Goal: Transaction & Acquisition: Purchase product/service

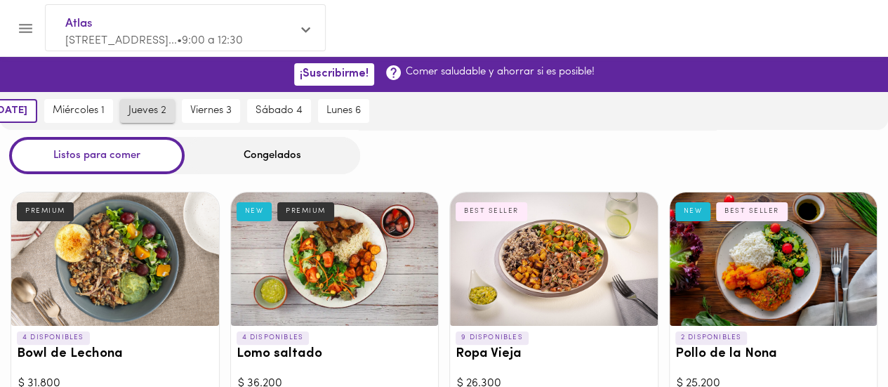
click at [138, 114] on div "[DATE] [DATE] 1 [DATE] 2 [DATE] 3 [DATE] 4 [DATE] 6" at bounding box center [176, 111] width 392 height 38
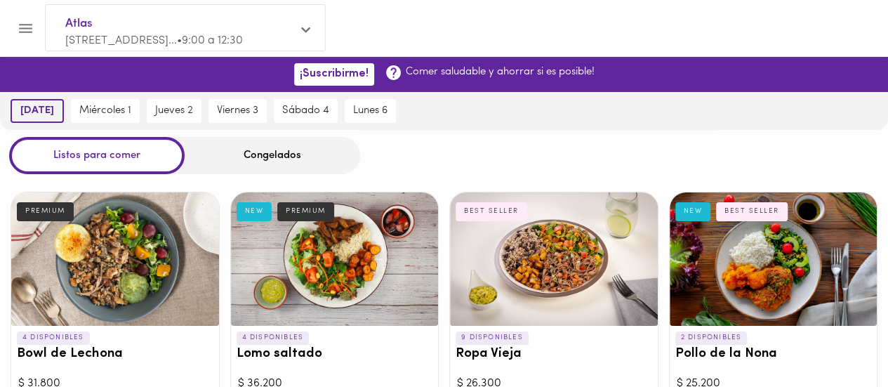
click at [34, 115] on span "[DATE]" at bounding box center [37, 111] width 34 height 13
click at [275, 158] on div "Congelados" at bounding box center [273, 155] width 176 height 37
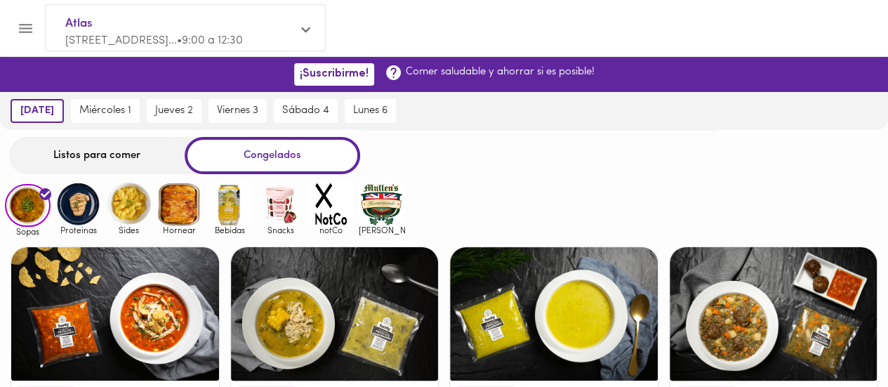
click at [180, 218] on img at bounding box center [180, 204] width 46 height 46
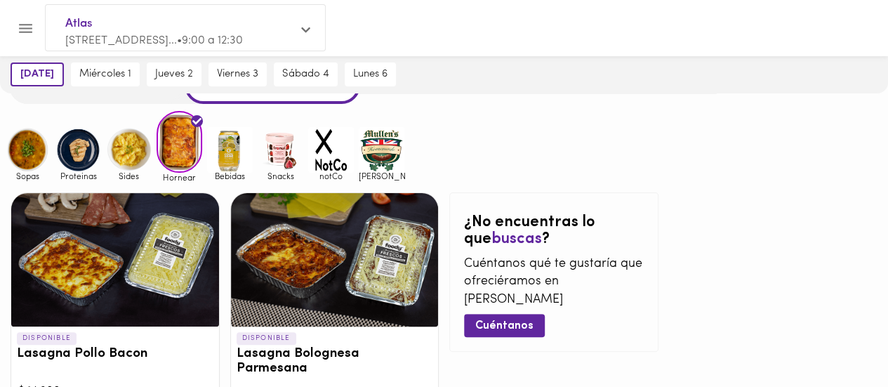
scroll to position [140, 0]
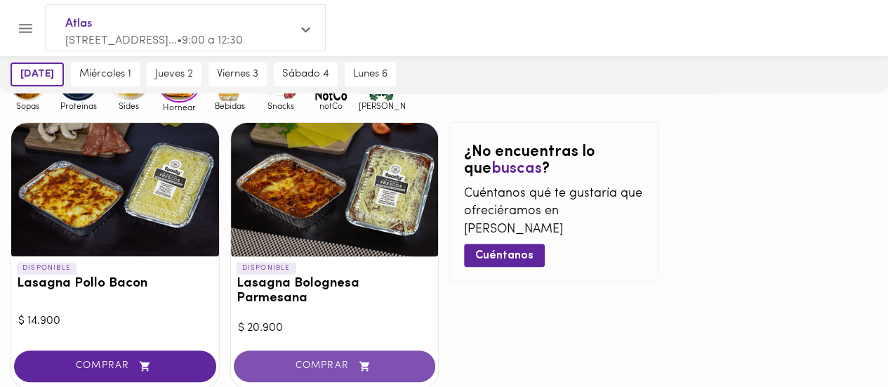
click at [303, 350] on button "COMPRAR" at bounding box center [335, 366] width 202 height 32
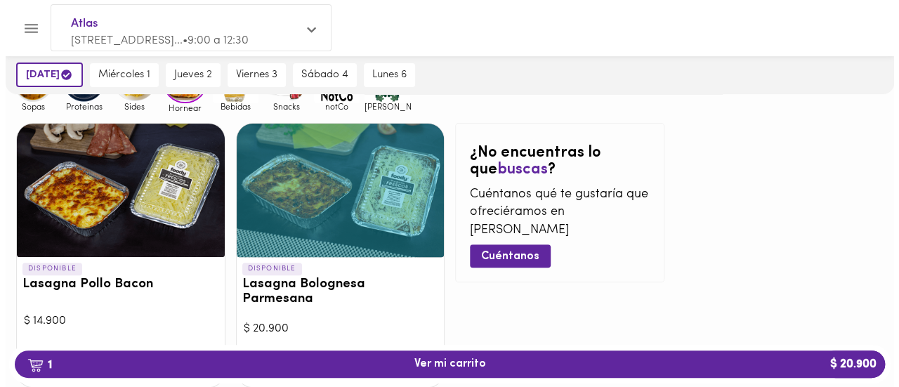
scroll to position [208, 0]
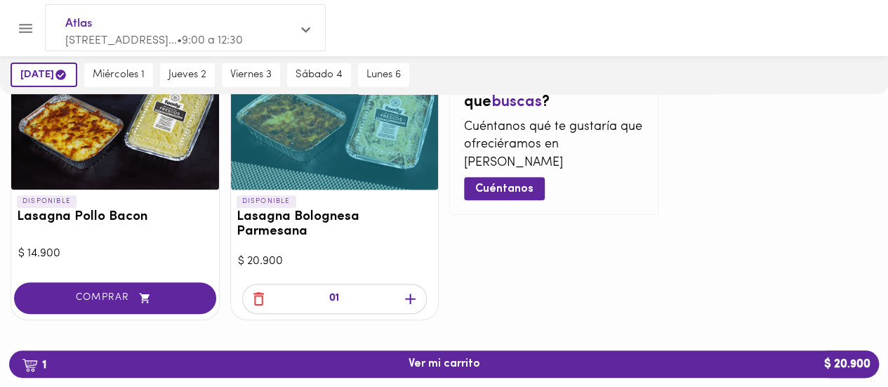
click at [412, 290] on icon "button" at bounding box center [411, 299] width 18 height 18
click at [441, 359] on span "2 Ver mi carrito $ 41.800" at bounding box center [445, 363] width 72 height 13
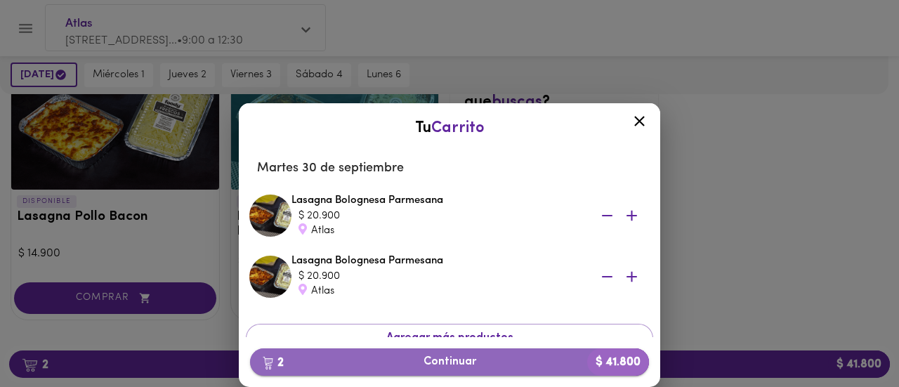
click at [437, 363] on span "2 Continuar $ 41.800" at bounding box center [449, 361] width 376 height 13
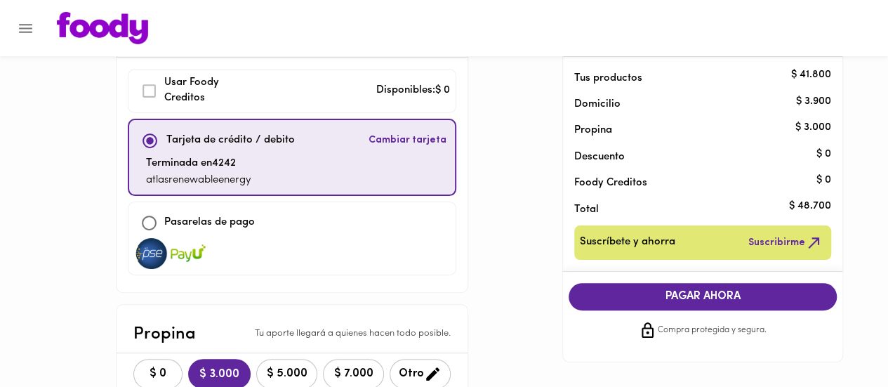
scroll to position [140, 0]
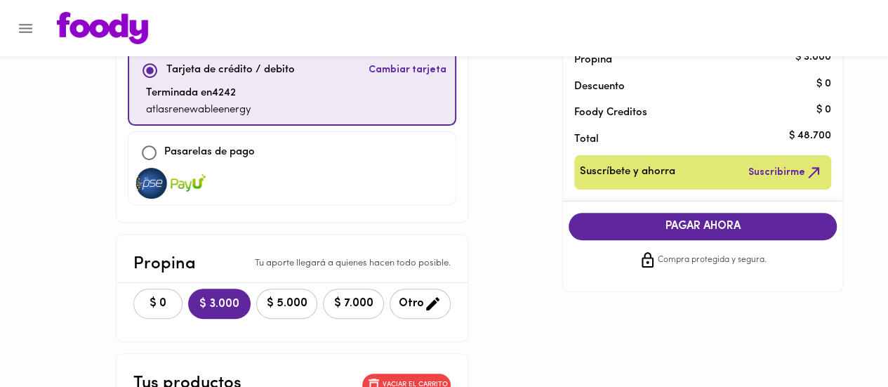
click at [143, 297] on span "$ 0" at bounding box center [158, 303] width 31 height 13
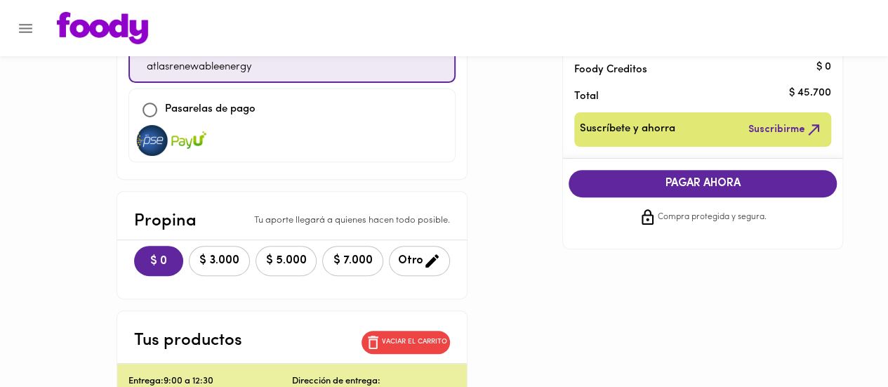
scroll to position [70, 0]
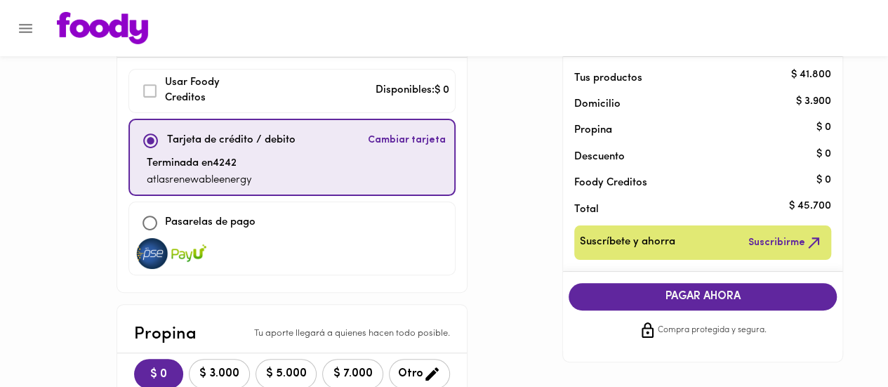
click at [703, 297] on span "PAGAR AHORA" at bounding box center [703, 296] width 240 height 13
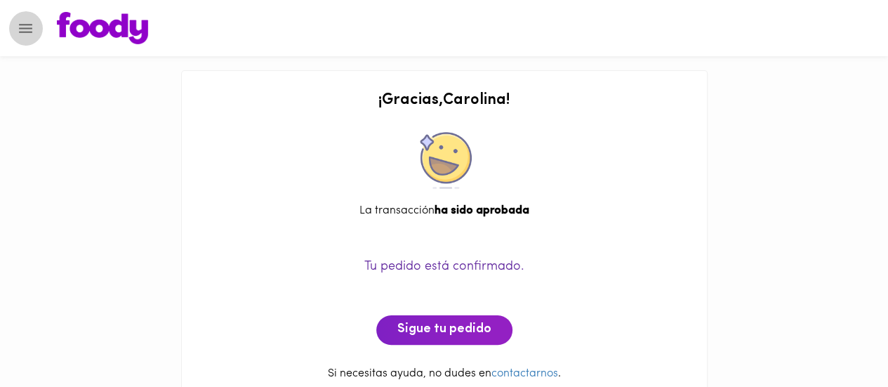
click at [17, 20] on icon "Menu" at bounding box center [26, 29] width 18 height 18
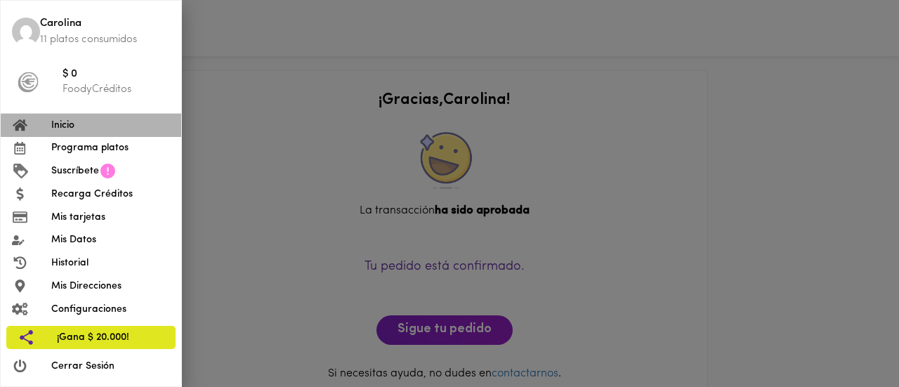
click at [58, 124] on span "Inicio" at bounding box center [110, 125] width 119 height 15
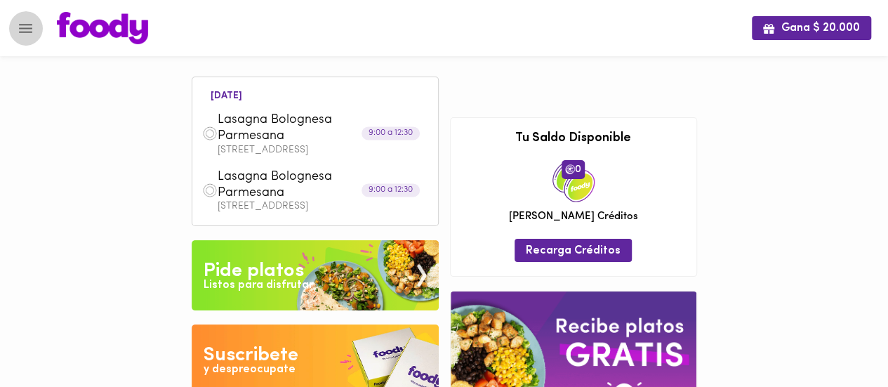
click at [25, 33] on icon "Menu" at bounding box center [26, 29] width 18 height 18
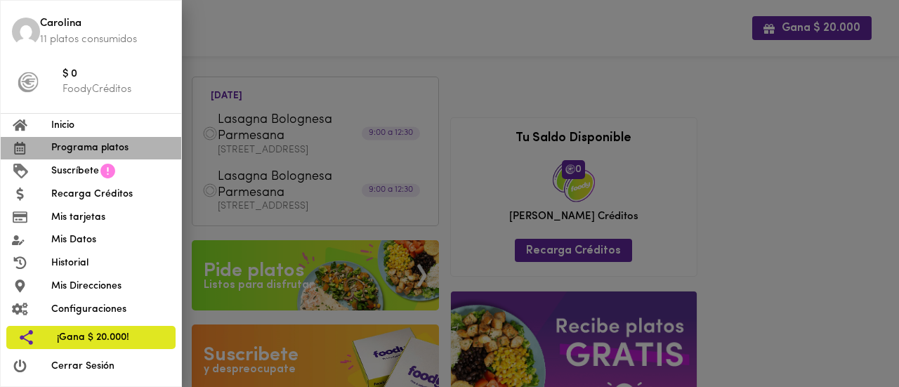
click at [85, 149] on span "Programa platos" at bounding box center [110, 147] width 119 height 15
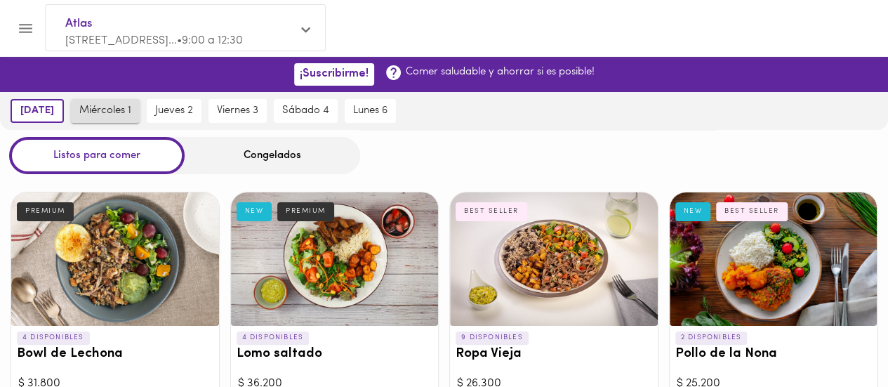
click at [115, 105] on span "miércoles 1" at bounding box center [105, 111] width 52 height 13
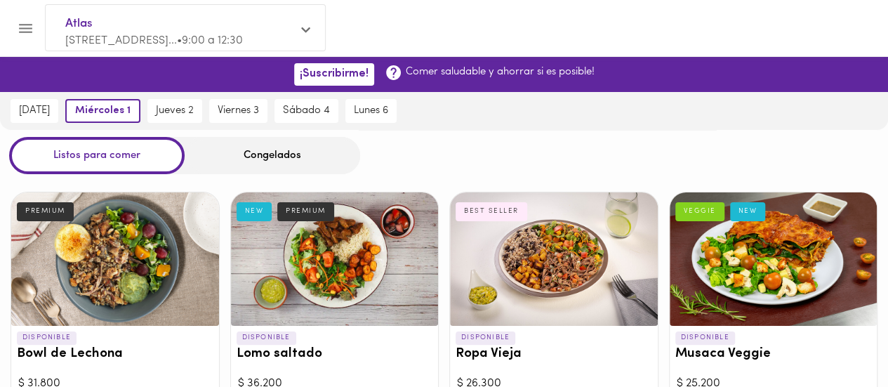
click at [268, 157] on div "Congelados" at bounding box center [273, 155] width 176 height 37
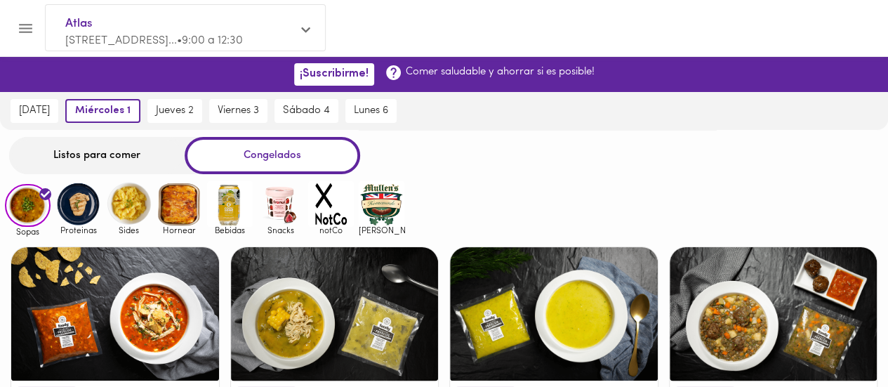
click at [65, 212] on img at bounding box center [78, 204] width 46 height 46
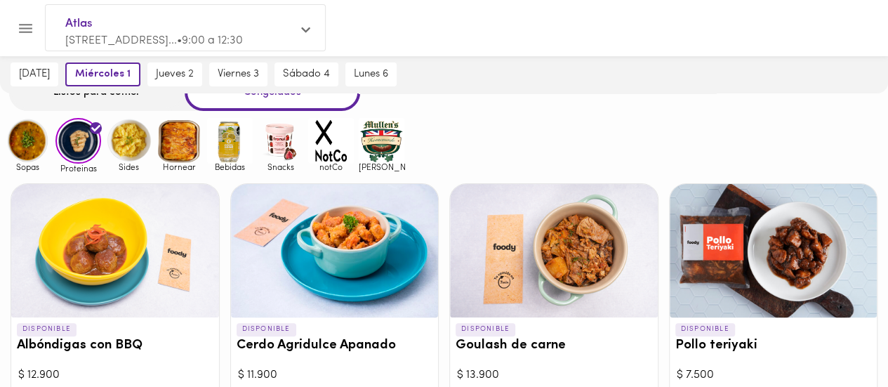
scroll to position [41, 0]
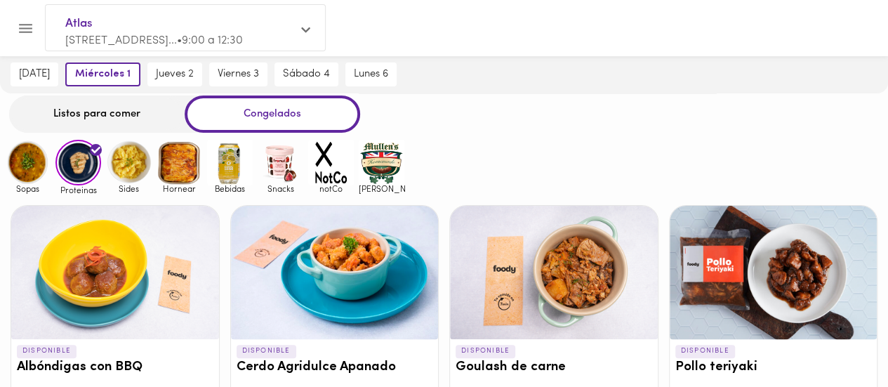
click at [126, 168] on img at bounding box center [129, 163] width 46 height 46
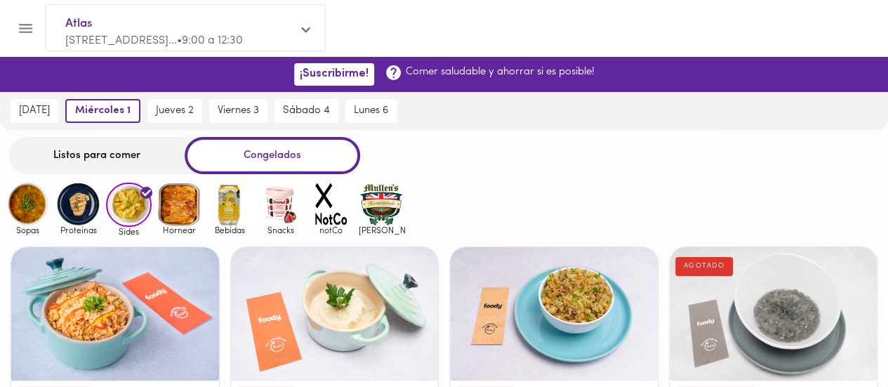
click at [187, 201] on img at bounding box center [180, 204] width 46 height 46
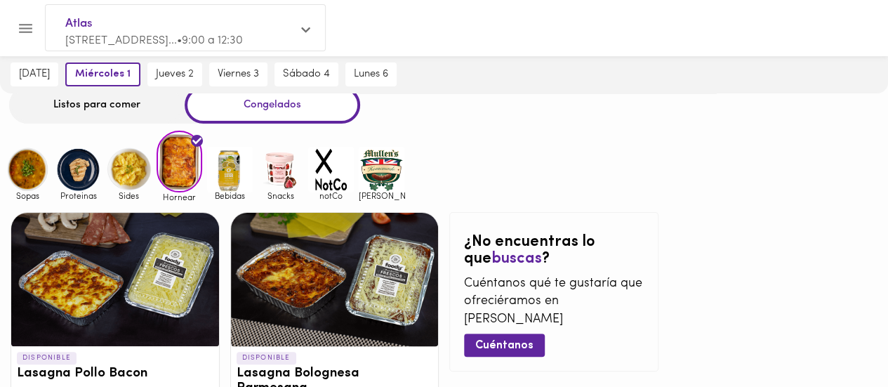
scroll to position [70, 0]
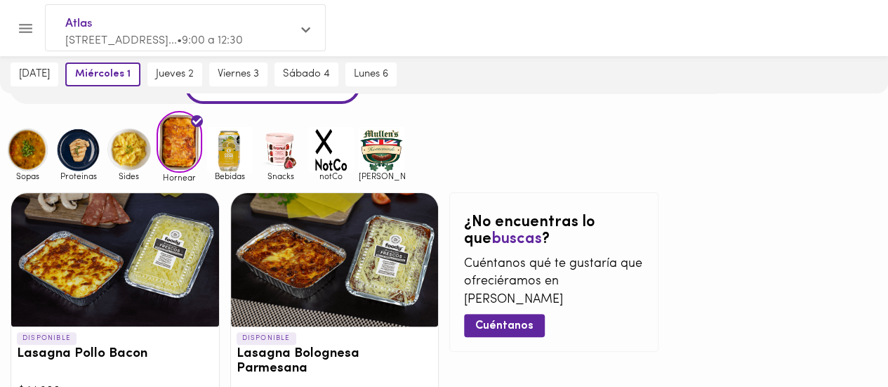
click at [18, 156] on img at bounding box center [28, 150] width 46 height 46
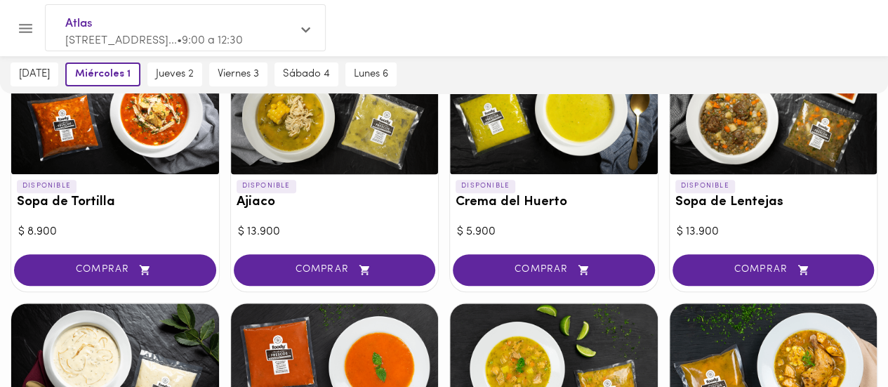
scroll to position [211, 0]
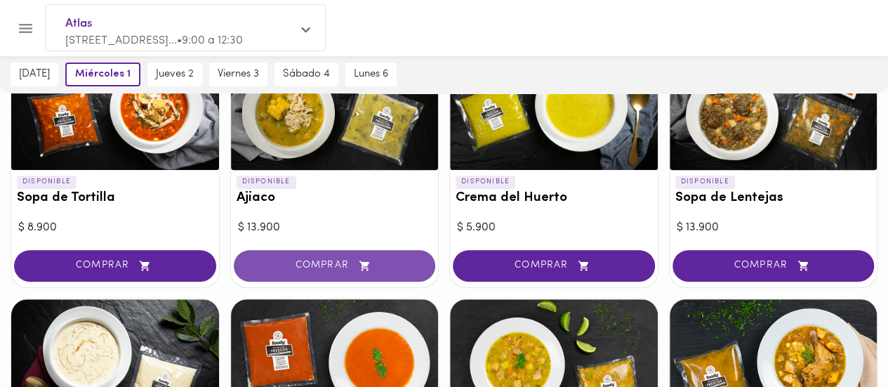
click at [303, 260] on span "COMPRAR" at bounding box center [334, 266] width 167 height 12
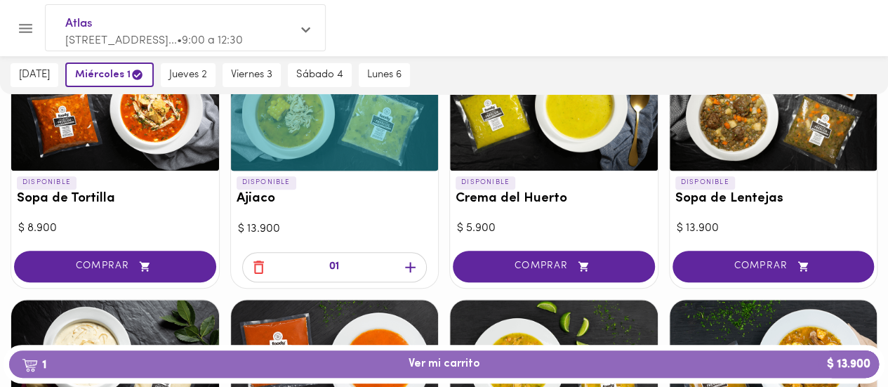
click at [465, 362] on span "1 Ver mi carrito $ 13.900" at bounding box center [445, 363] width 72 height 13
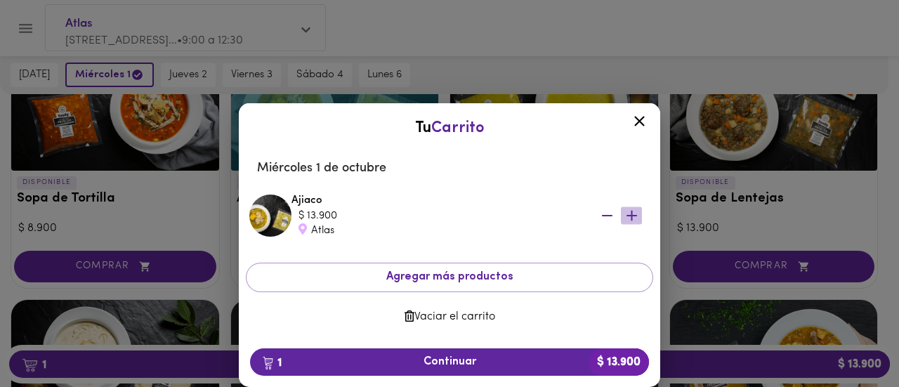
click at [630, 213] on icon "button" at bounding box center [631, 216] width 11 height 11
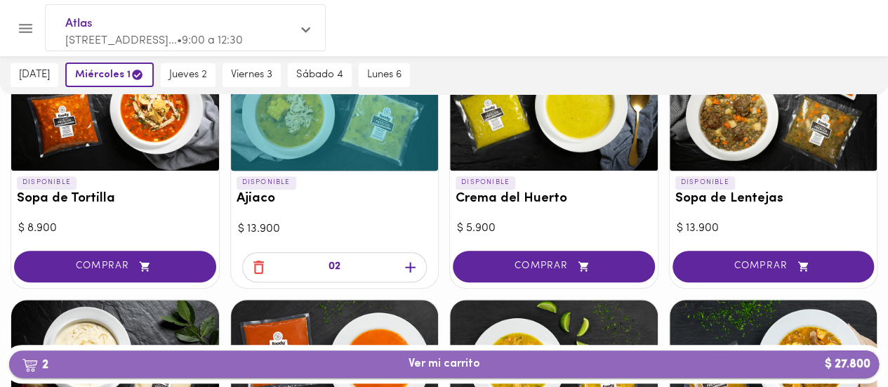
click at [451, 360] on span "2 Ver mi carrito $ 27.800" at bounding box center [445, 363] width 72 height 13
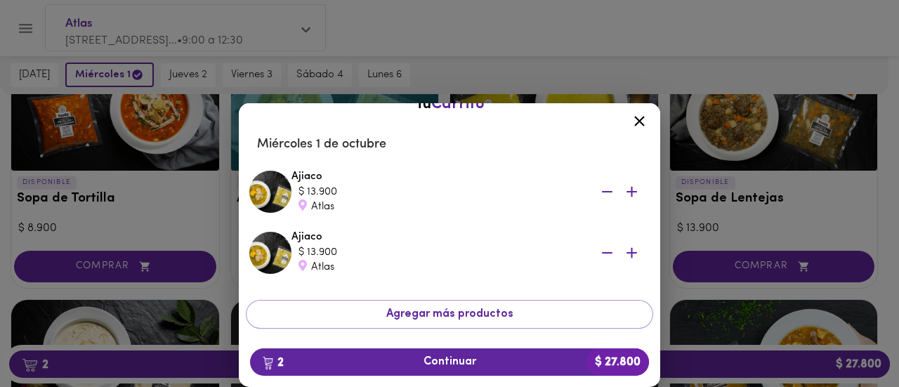
scroll to position [60, 0]
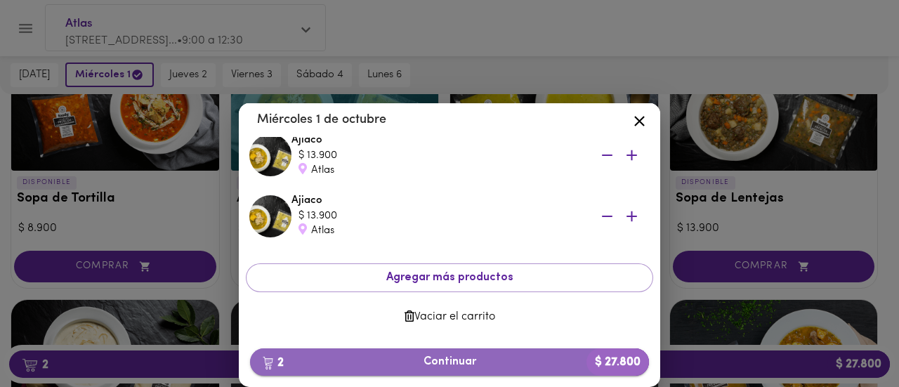
click at [444, 359] on span "2 Continuar $ 27.800" at bounding box center [449, 361] width 376 height 13
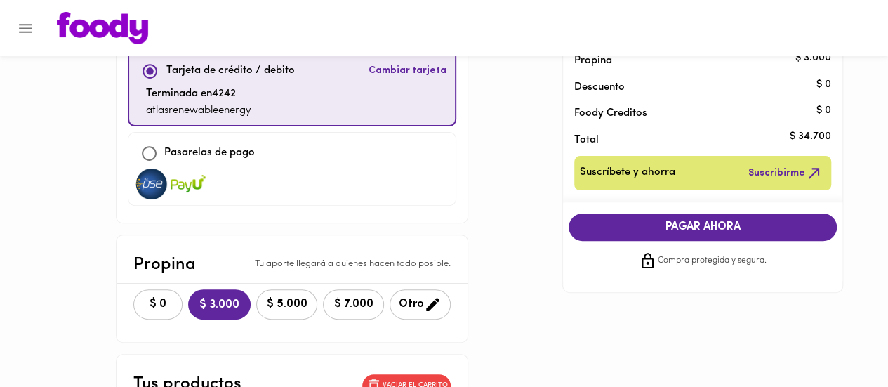
scroll to position [140, 0]
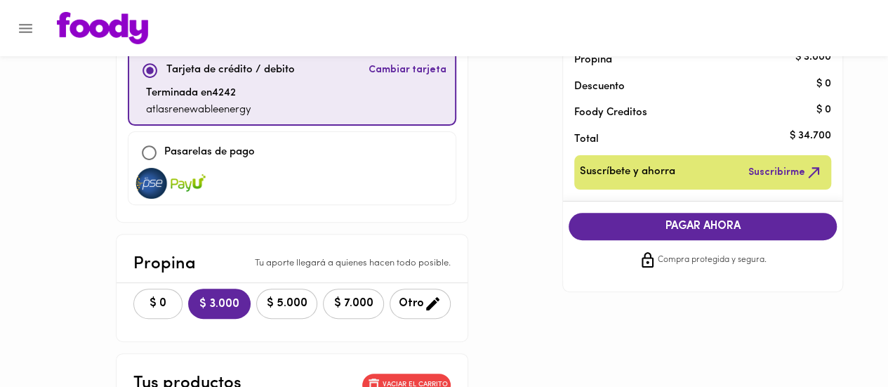
click at [143, 299] on span "$ 0" at bounding box center [158, 303] width 31 height 13
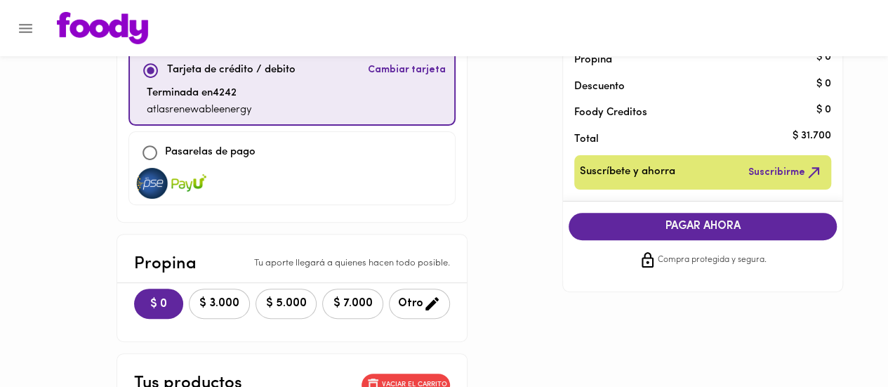
click at [654, 224] on span "PAGAR AHORA" at bounding box center [703, 226] width 240 height 13
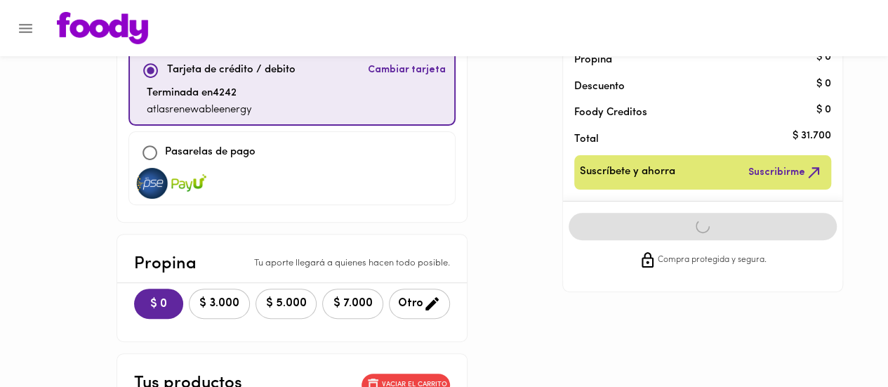
scroll to position [27, 0]
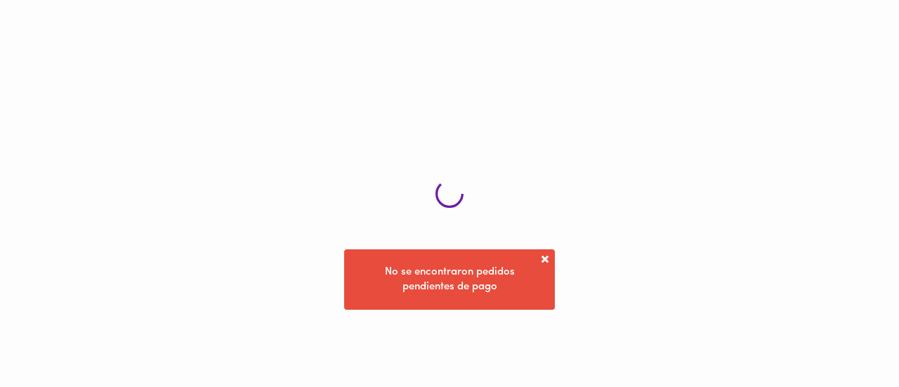
click at [546, 258] on div at bounding box center [449, 193] width 899 height 387
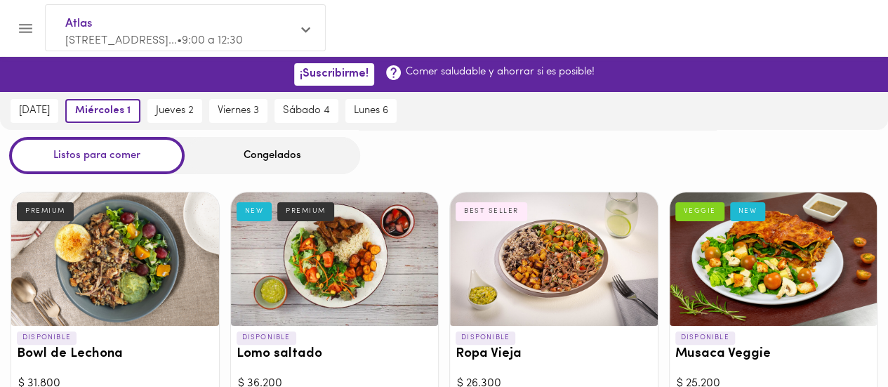
click at [24, 22] on icon "Menu" at bounding box center [26, 29] width 18 height 18
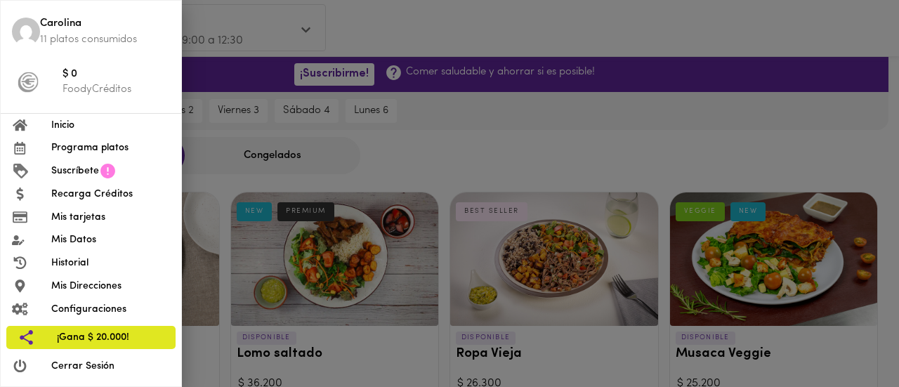
click at [58, 29] on span "Carolina" at bounding box center [105, 24] width 130 height 16
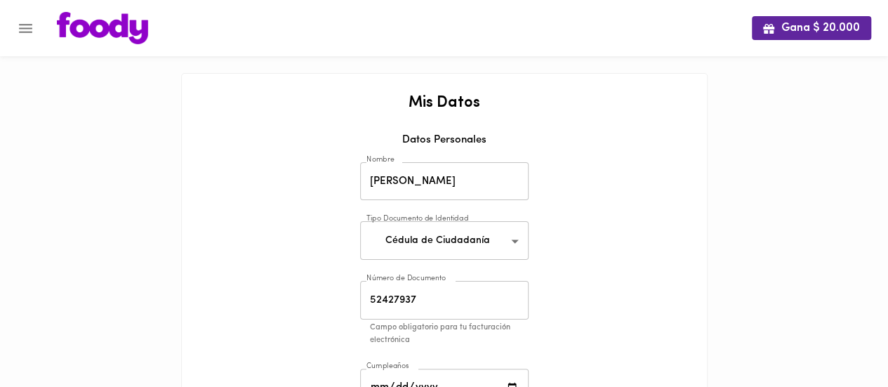
click at [22, 23] on icon "Menu" at bounding box center [26, 29] width 18 height 18
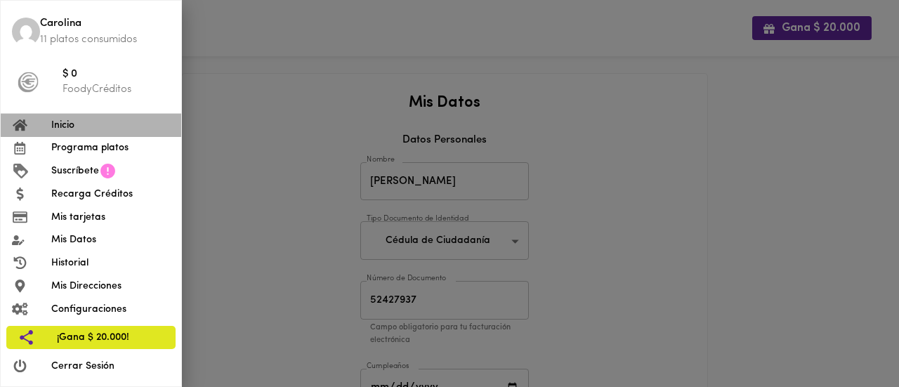
click at [64, 124] on span "Inicio" at bounding box center [110, 125] width 119 height 15
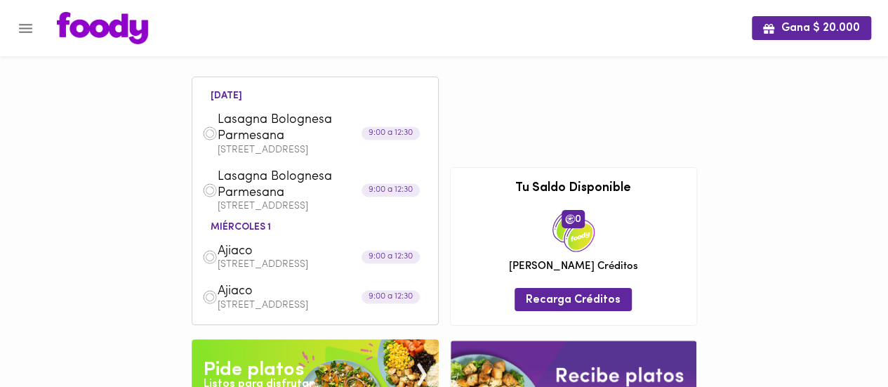
click at [22, 27] on icon "Menu" at bounding box center [25, 28] width 13 height 9
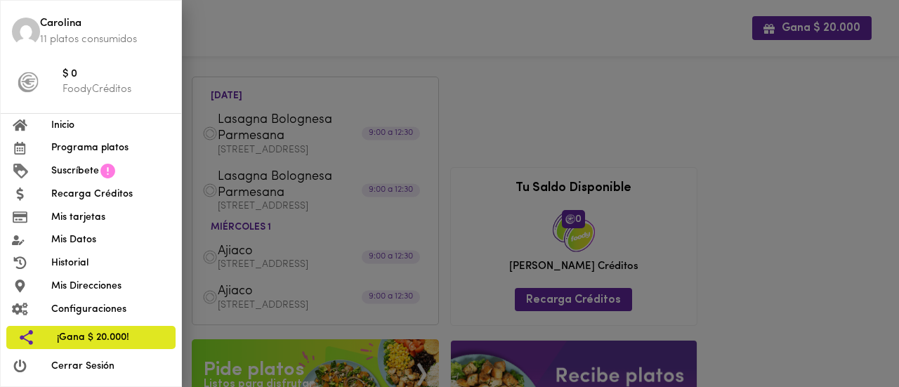
click at [553, 75] on div at bounding box center [449, 193] width 899 height 387
